Goal: Find specific page/section: Find specific page/section

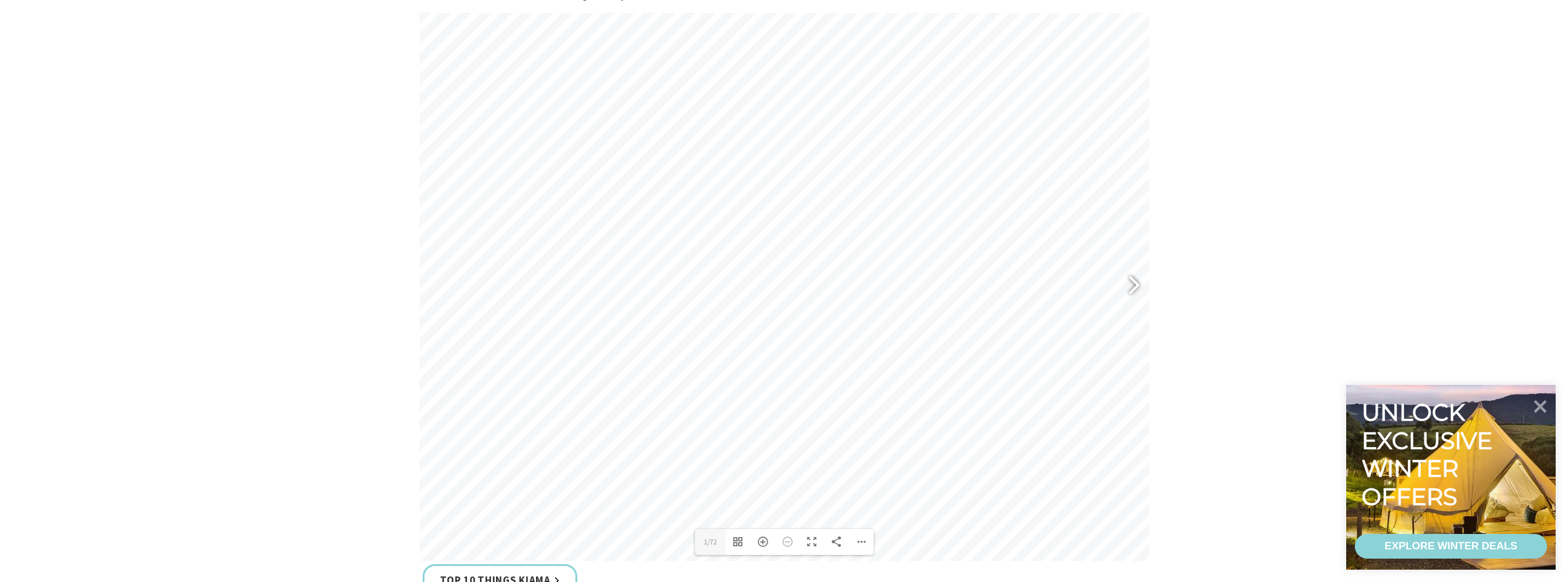
scroll to position [554, 0]
click at [1131, 305] on div at bounding box center [1128, 303] width 28 height 45
click at [1131, 301] on div at bounding box center [1128, 303] width 28 height 45
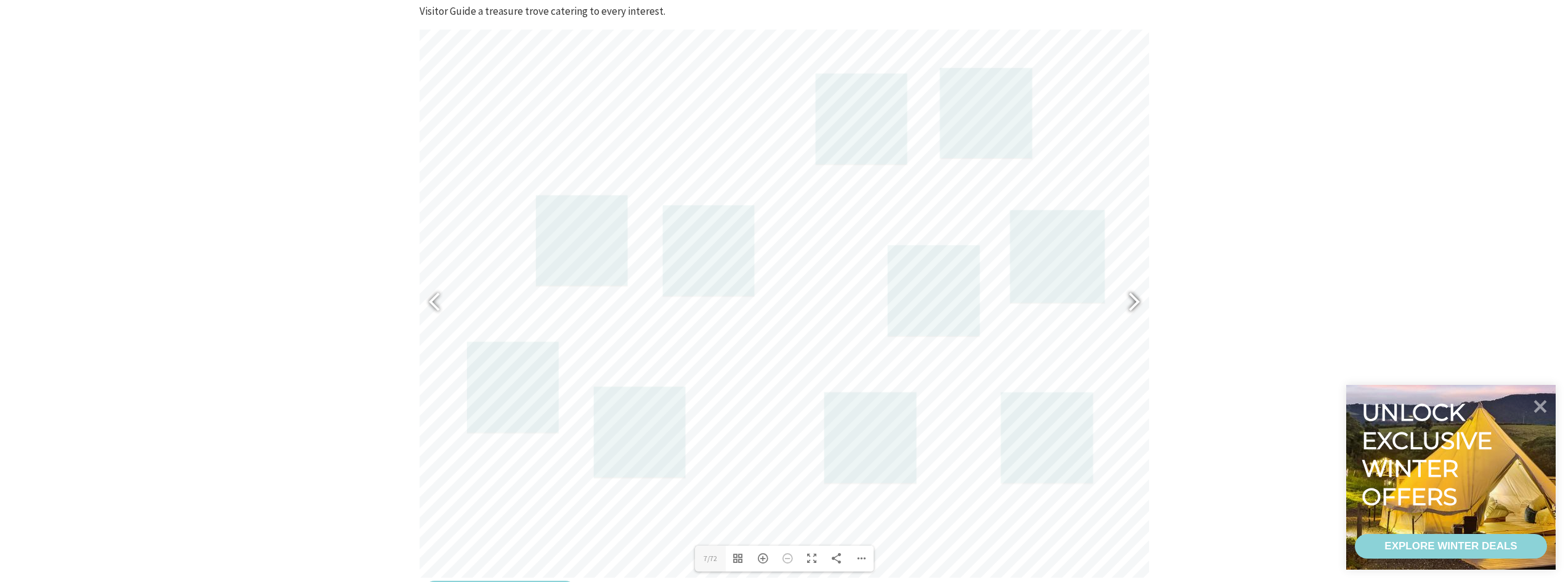
click at [1136, 303] on div at bounding box center [1128, 303] width 28 height 45
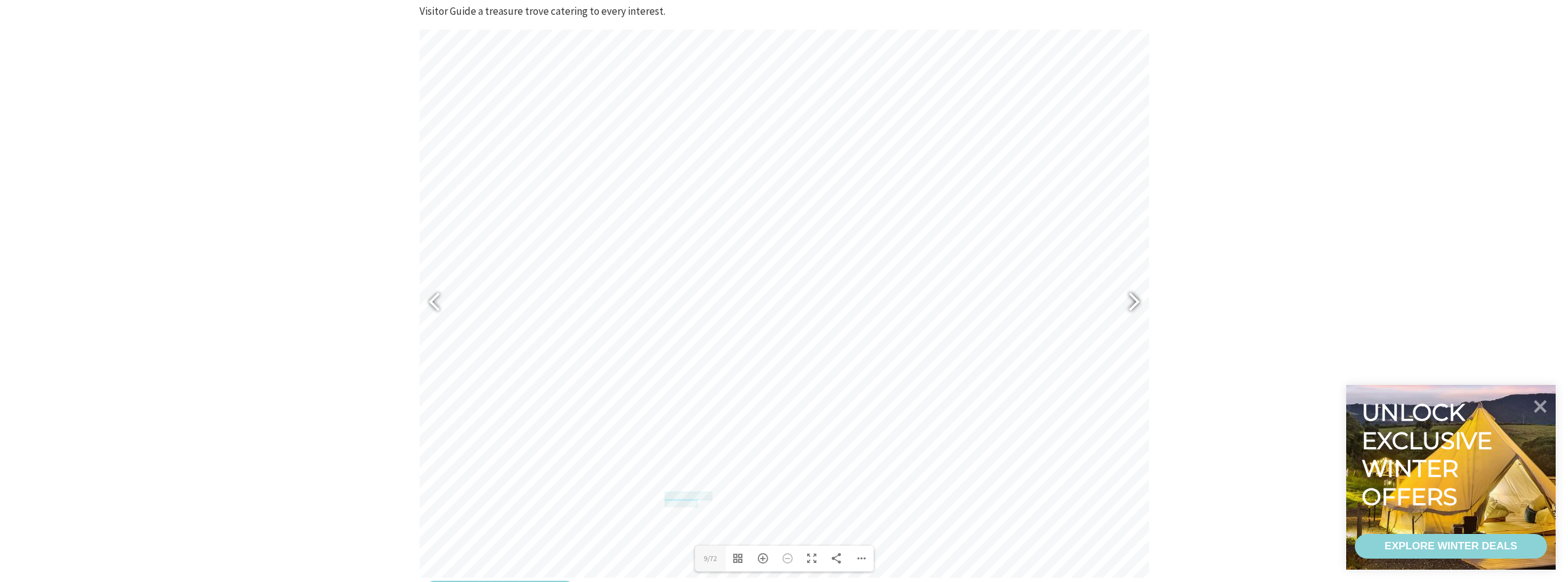
click at [1136, 302] on div at bounding box center [1128, 303] width 28 height 45
click at [430, 307] on div at bounding box center [439, 303] width 28 height 45
click at [1124, 304] on div at bounding box center [1128, 303] width 28 height 45
drag, startPoint x: 1123, startPoint y: 304, endPoint x: 1228, endPoint y: 173, distance: 167.9
click at [1228, 173] on section "The 2025 Kiama Visitor Guide is the must-have handbook for visitors, highlighti…" at bounding box center [784, 266] width 1568 height 768
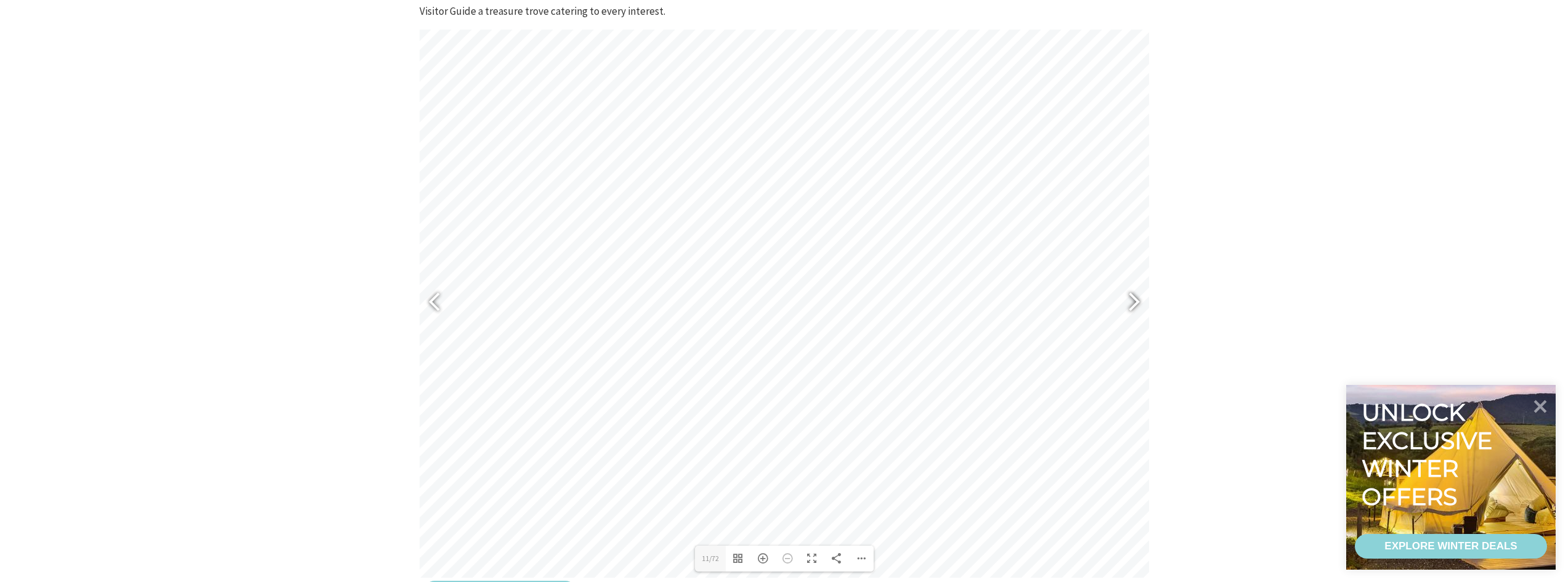
click at [1139, 298] on div at bounding box center [1128, 303] width 28 height 45
drag, startPoint x: 1139, startPoint y: 298, endPoint x: 1185, endPoint y: 240, distance: 74.0
click at [1185, 240] on section "The 2025 Kiama Visitor Guide is the must-have handbook for visitors, highlighti…" at bounding box center [784, 266] width 1568 height 768
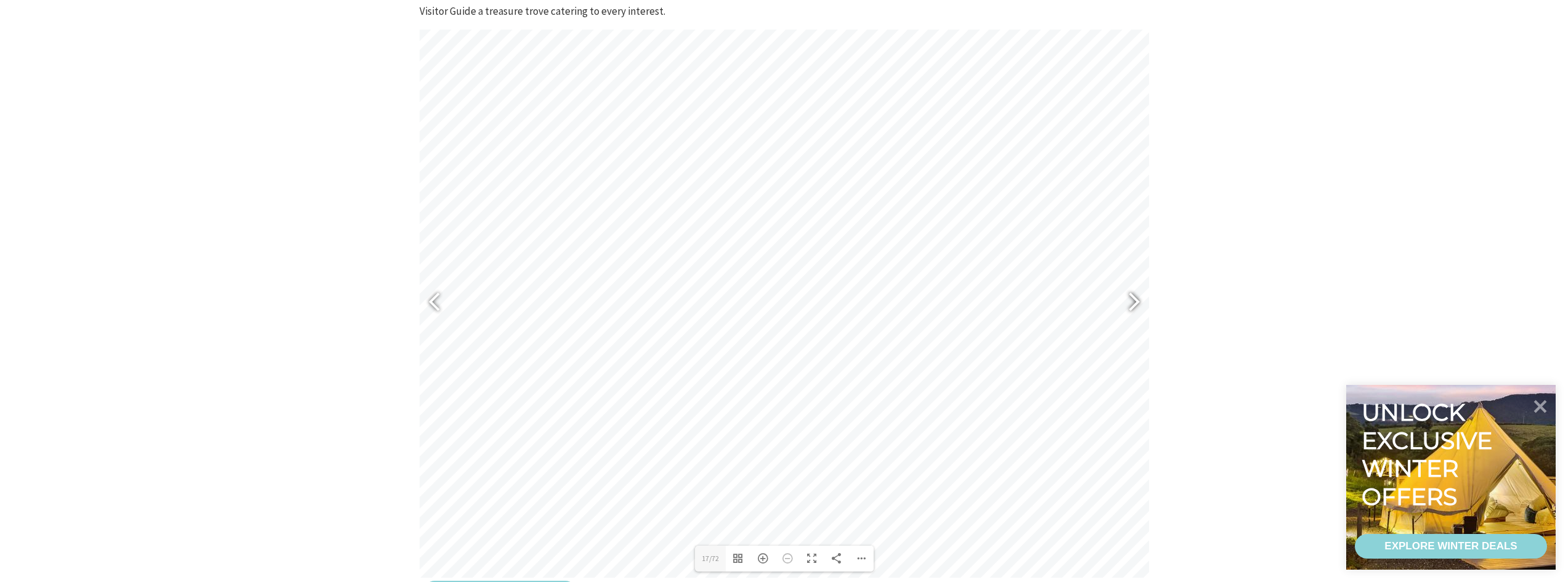
click at [1141, 306] on div at bounding box center [1128, 303] width 28 height 45
click at [1137, 309] on div at bounding box center [1128, 303] width 28 height 45
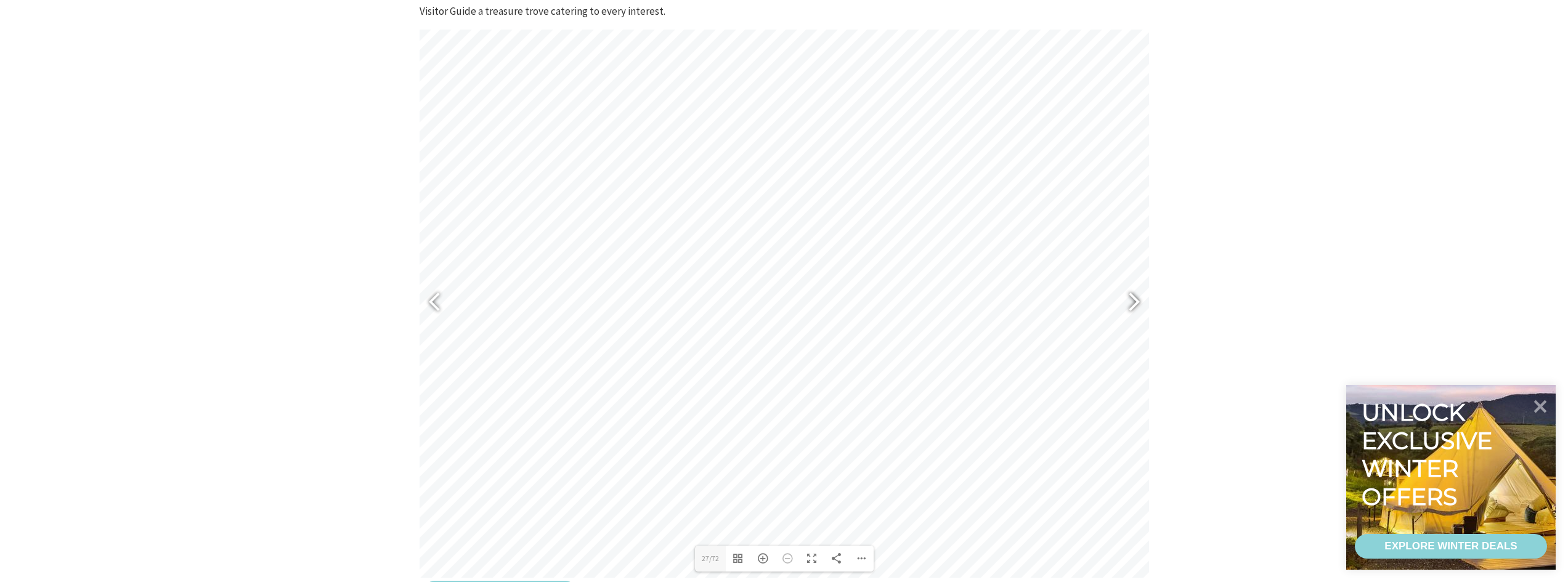
click at [1137, 309] on div at bounding box center [1128, 303] width 28 height 45
click at [446, 297] on div at bounding box center [439, 303] width 28 height 45
click at [1145, 302] on div at bounding box center [1134, 304] width 31 height 62
click at [1145, 303] on div at bounding box center [1134, 304] width 31 height 62
click at [1147, 302] on div at bounding box center [1134, 304] width 31 height 62
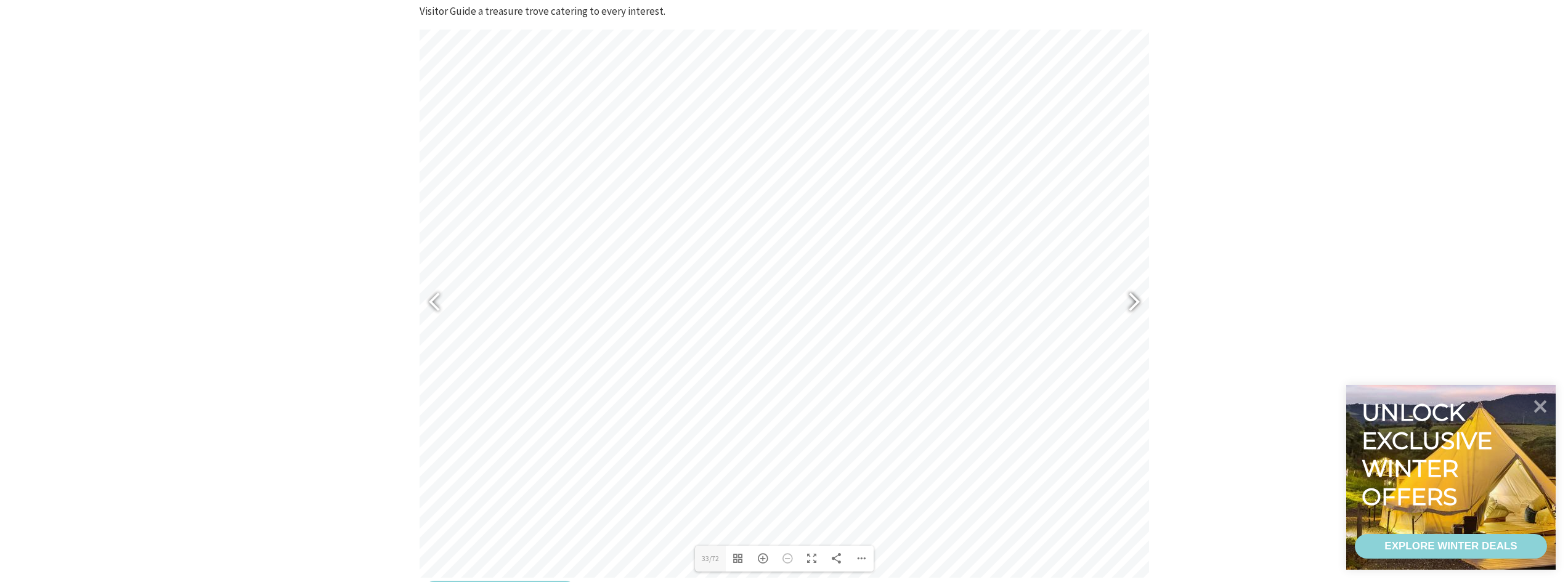
click at [1147, 302] on div at bounding box center [1134, 304] width 31 height 62
click at [1146, 301] on div at bounding box center [1134, 304] width 31 height 62
click at [1145, 302] on div at bounding box center [1134, 304] width 31 height 62
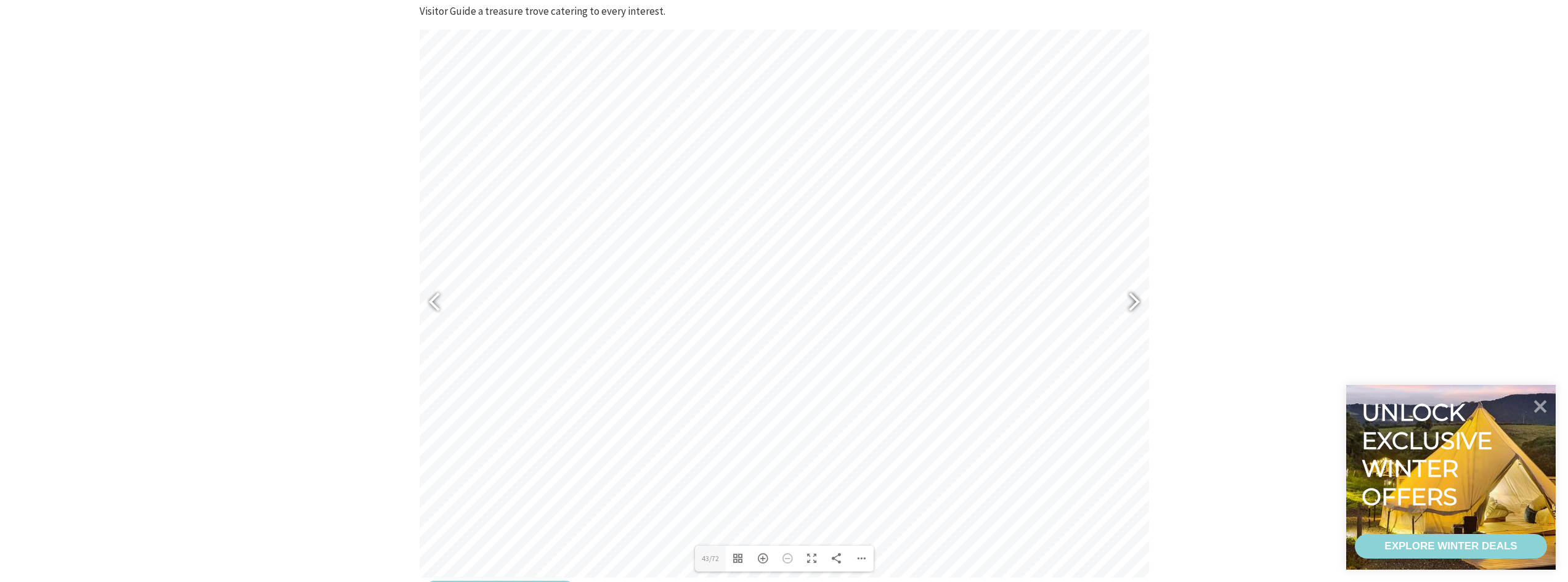
click at [1145, 302] on div at bounding box center [1134, 304] width 31 height 62
click at [1145, 302] on div at bounding box center [1134, 304] width 31 height 62
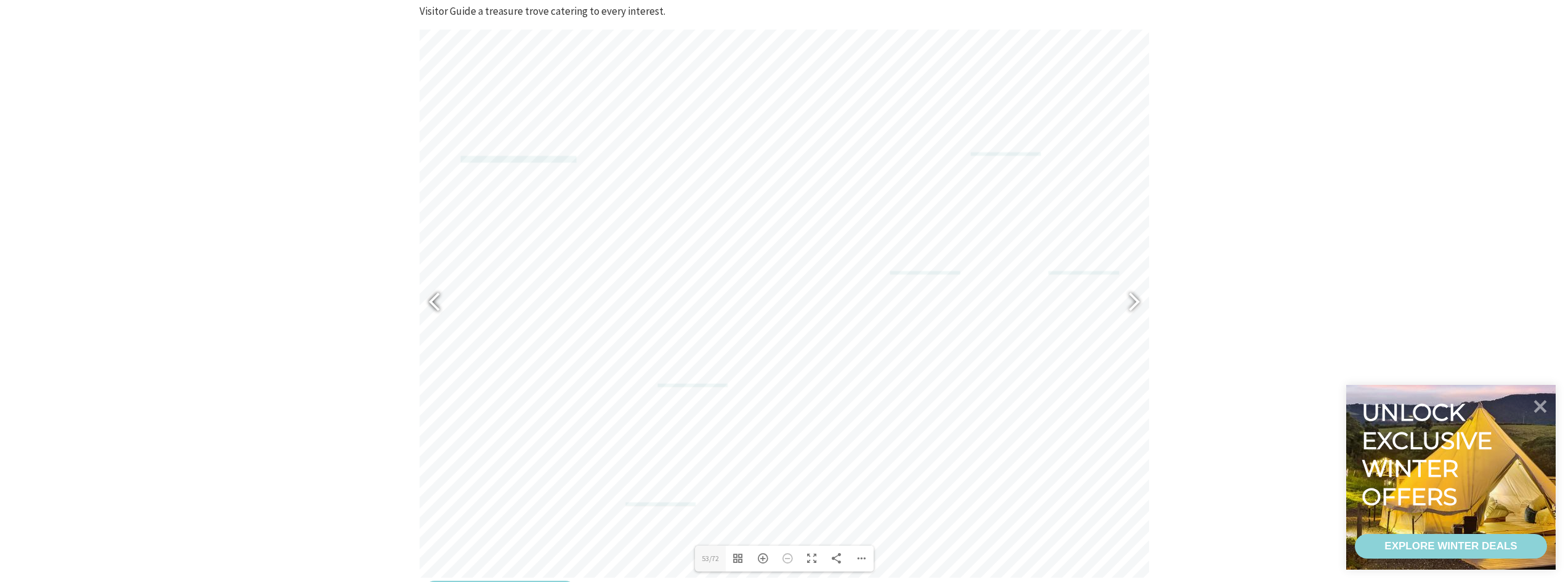
click at [429, 319] on div at bounding box center [439, 303] width 28 height 45
drag, startPoint x: 429, startPoint y: 319, endPoint x: 394, endPoint y: 362, distance: 55.4
click at [394, 362] on section "The 2025 Kiama Visitor Guide is the must-have handbook for visitors, highlighti…" at bounding box center [784, 266] width 1568 height 768
click at [1138, 298] on div at bounding box center [1128, 303] width 28 height 45
click at [1128, 308] on div at bounding box center [1128, 303] width 28 height 45
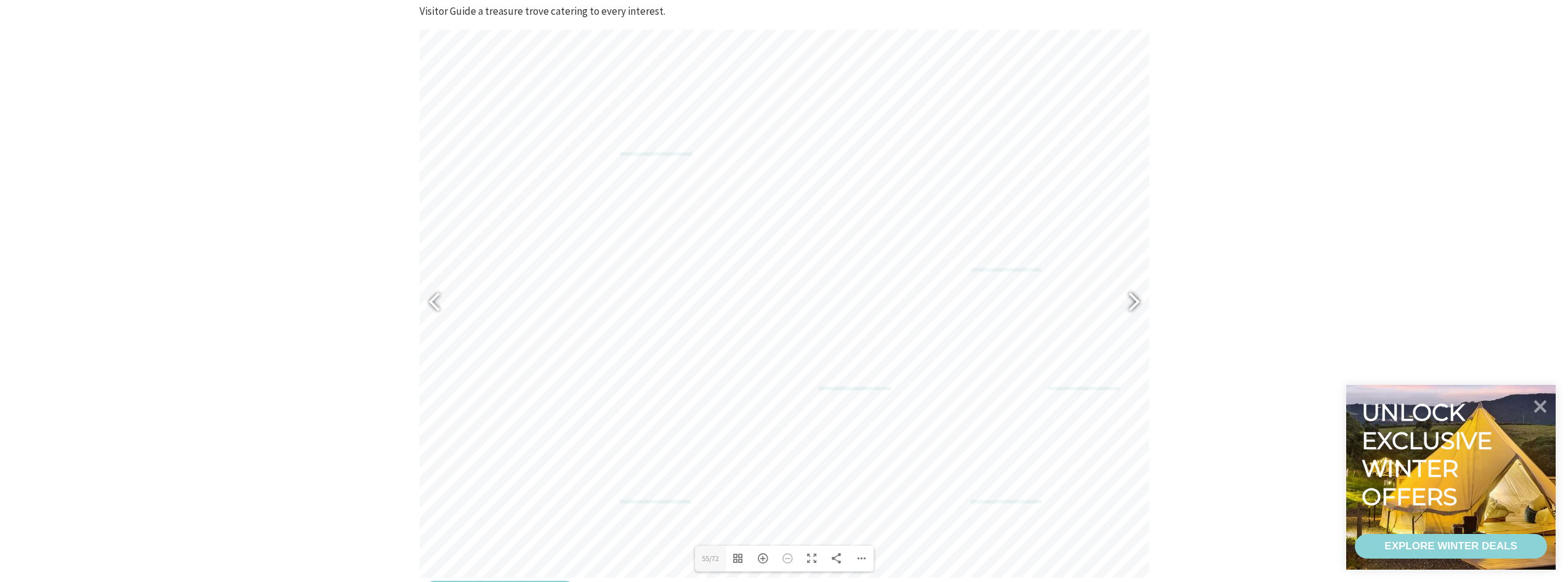
click at [1128, 308] on div at bounding box center [1128, 303] width 28 height 45
click at [1128, 309] on div at bounding box center [1128, 303] width 28 height 45
click at [1126, 310] on div at bounding box center [1128, 303] width 28 height 45
click at [432, 304] on div at bounding box center [439, 303] width 28 height 45
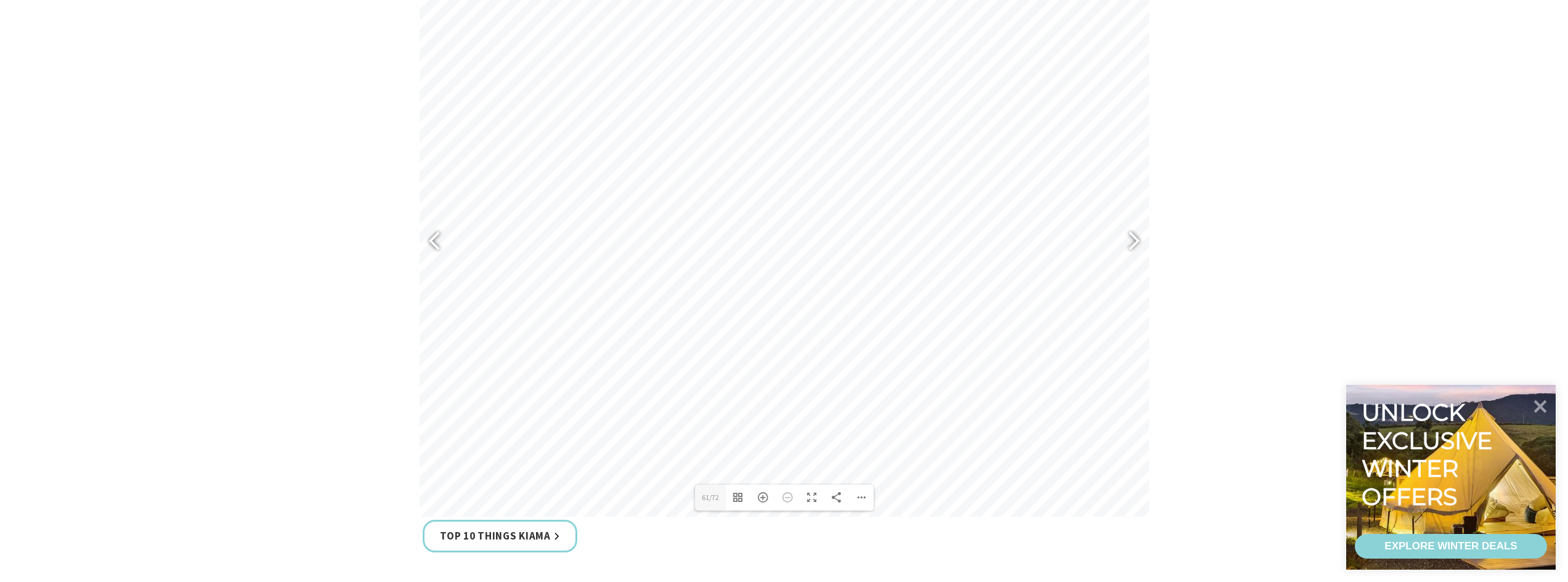
scroll to position [616, 0]
click at [1141, 238] on div at bounding box center [1128, 241] width 28 height 45
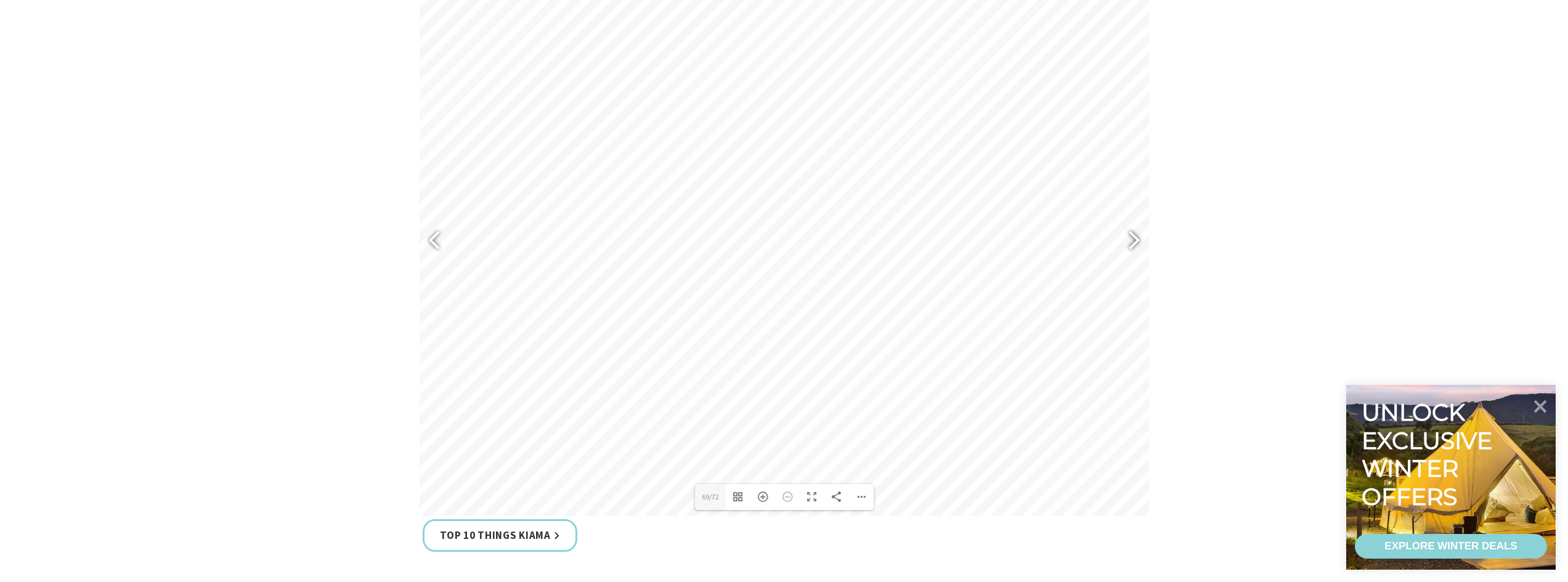
click at [1141, 239] on div at bounding box center [1128, 241] width 28 height 45
type input "72"
